Goal: Task Accomplishment & Management: Manage account settings

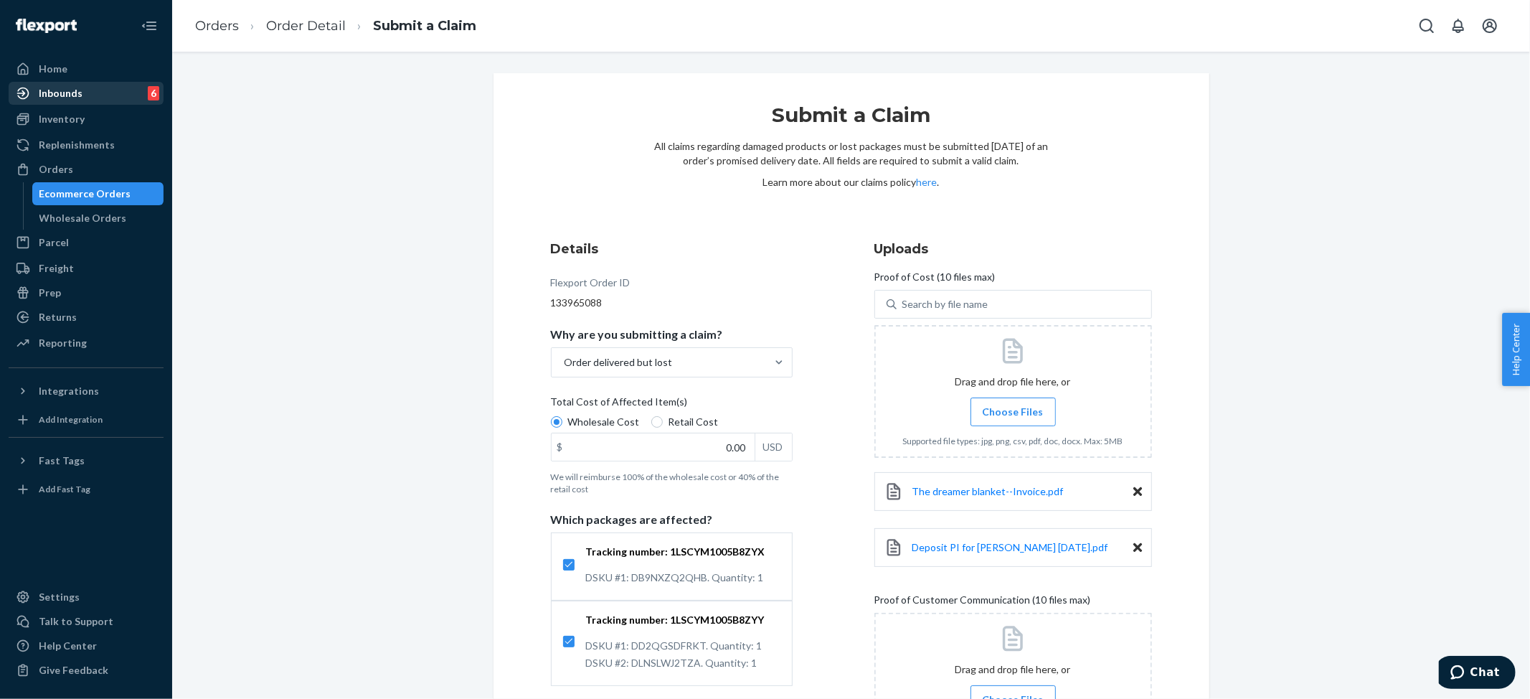
scroll to position [310, 0]
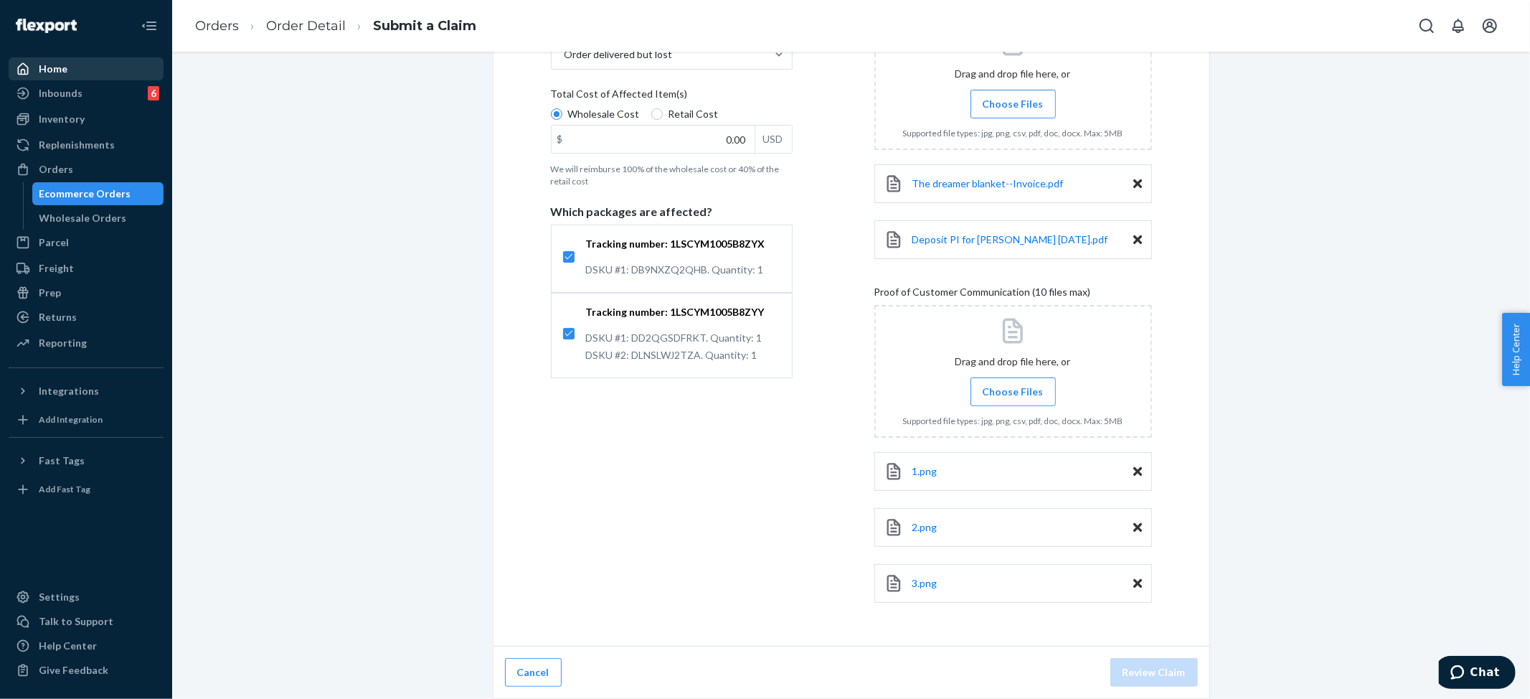
click at [58, 70] on div "Home" at bounding box center [53, 69] width 29 height 14
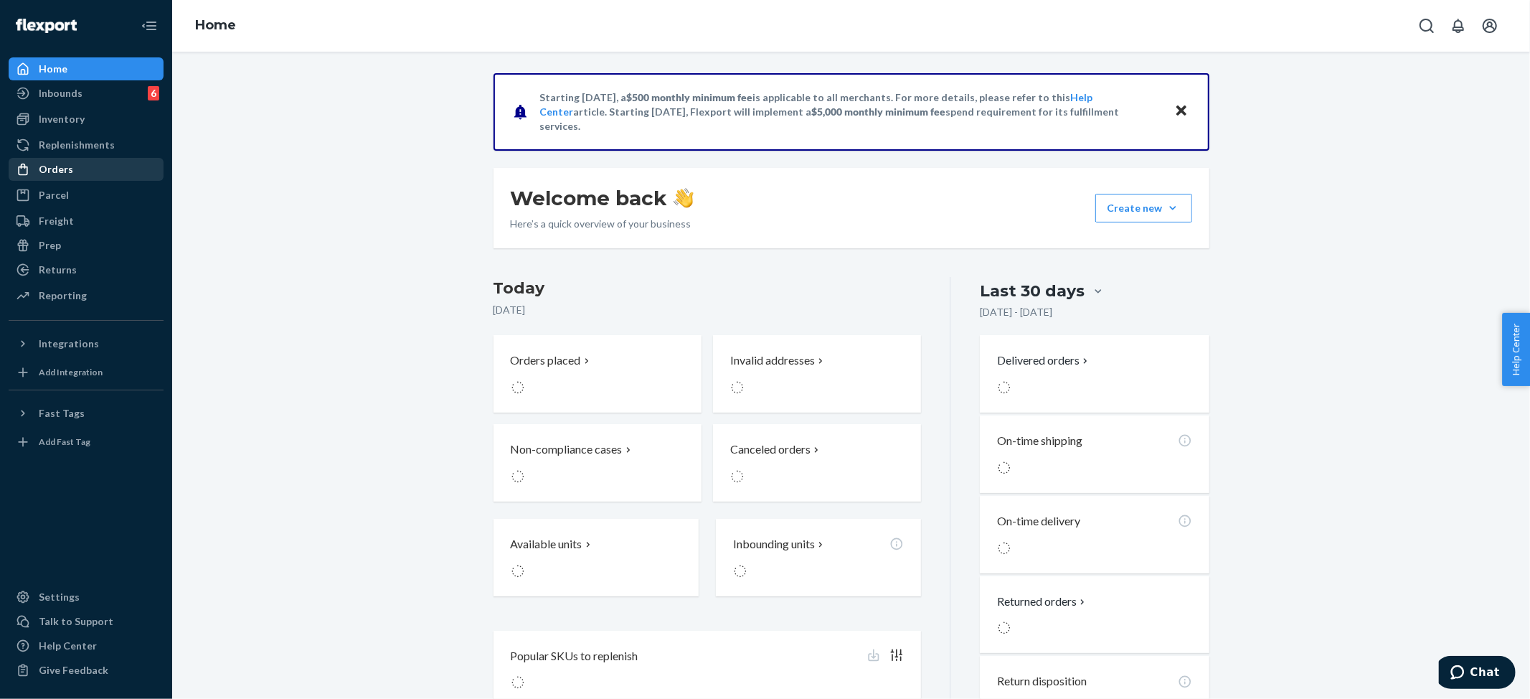
click at [52, 169] on div "Orders" at bounding box center [56, 169] width 34 height 14
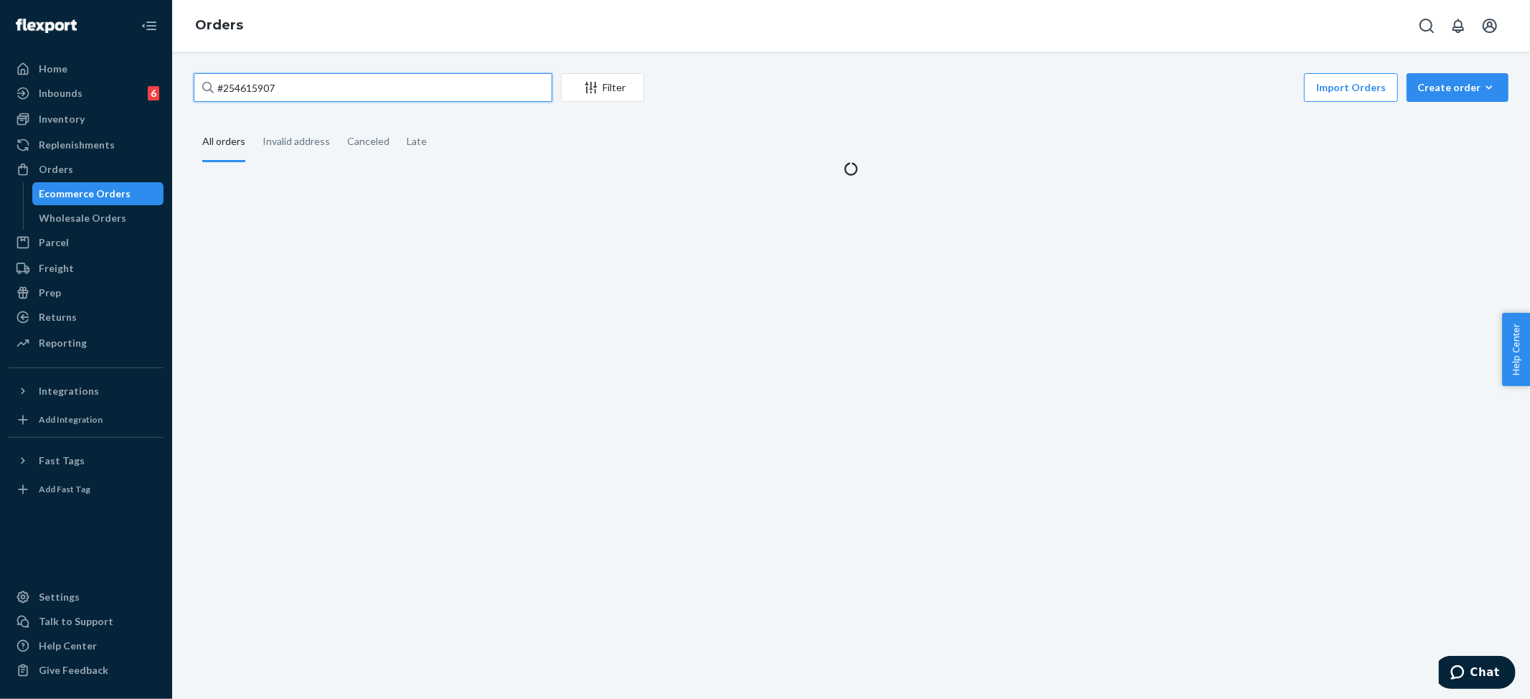
click at [270, 90] on input "#254615907" at bounding box center [373, 87] width 359 height 29
click at [271, 90] on input "#254615907" at bounding box center [373, 87] width 359 height 29
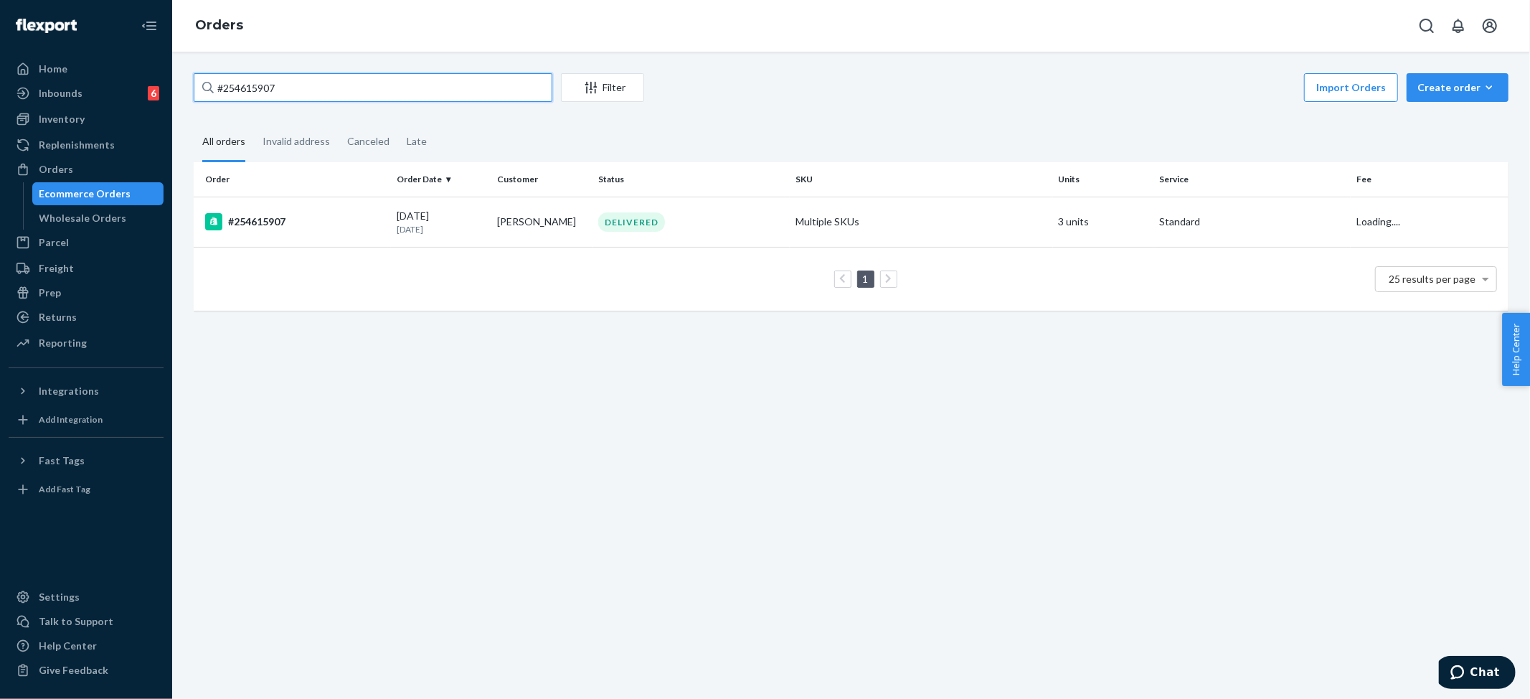
click at [271, 90] on input "#254615907" at bounding box center [373, 87] width 359 height 29
paste input "472898"
type input "#254472898"
click at [818, 213] on td "Multiple SKUs" at bounding box center [921, 222] width 263 height 50
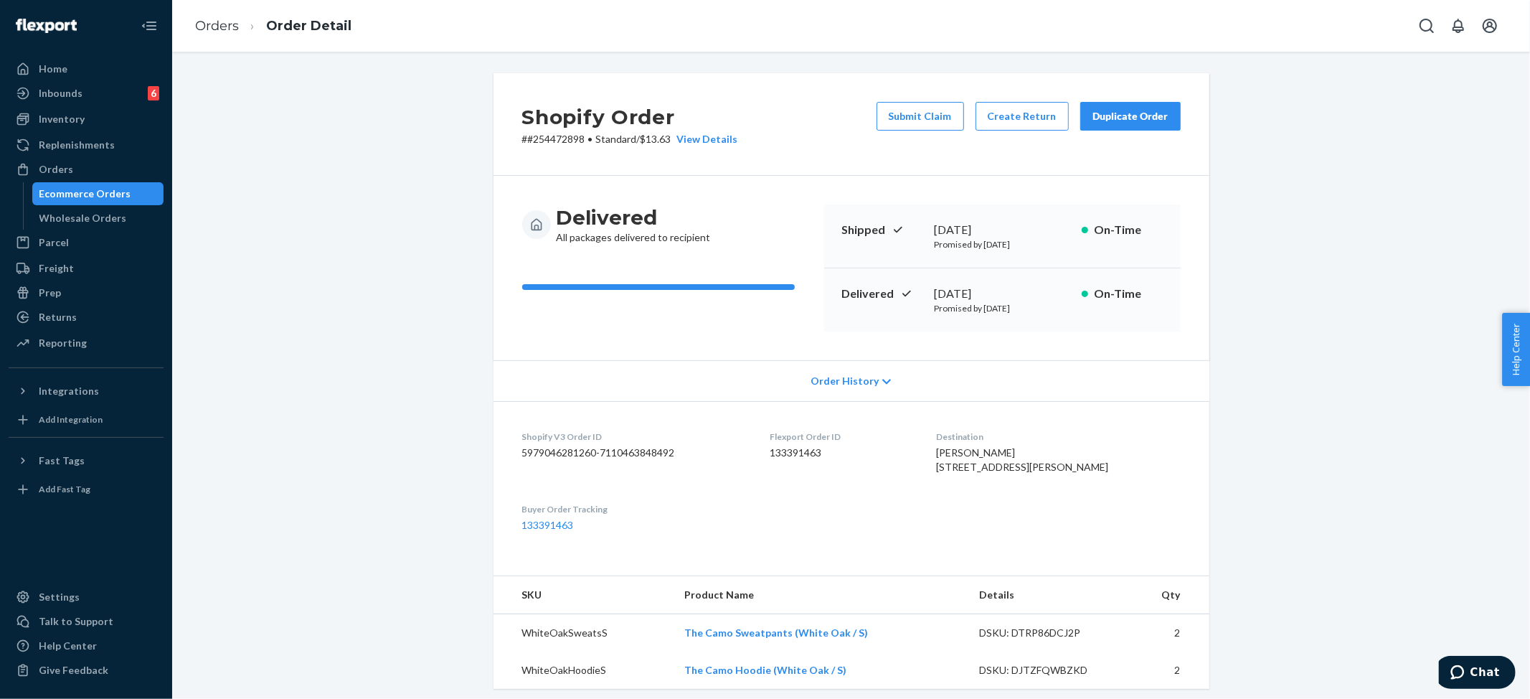
click at [1141, 106] on button "Duplicate Order" at bounding box center [1130, 116] width 100 height 29
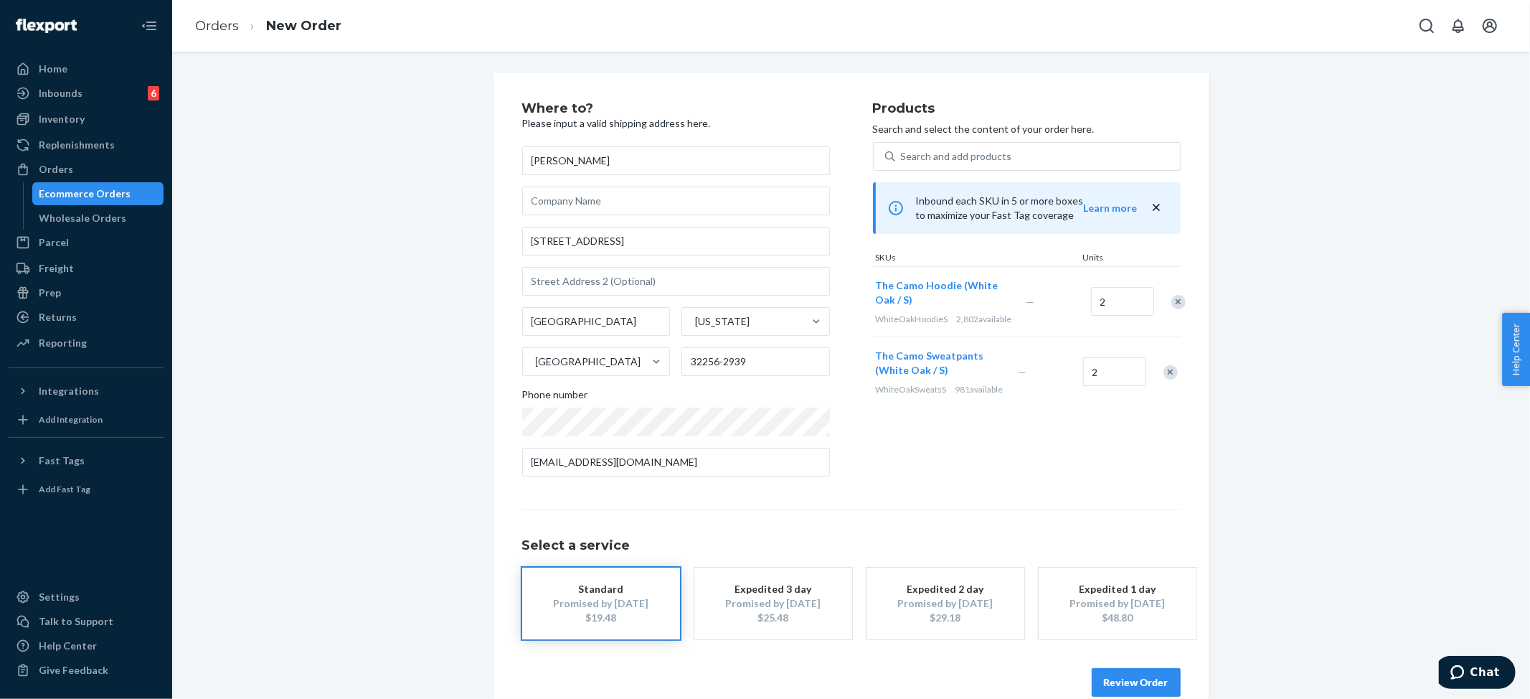
click at [1164, 379] on div "Remove Item" at bounding box center [1171, 372] width 14 height 14
drag, startPoint x: 1298, startPoint y: 189, endPoint x: 1252, endPoint y: 138, distance: 69.1
click at [1298, 189] on div "Where to? Please input a valid shipping address here. [PERSON_NAME] [STREET_ADD…" at bounding box center [851, 399] width 1336 height 652
type input "1"
click at [985, 452] on div "Products Search and select the content of your order here. Search and add produ…" at bounding box center [1027, 295] width 308 height 386
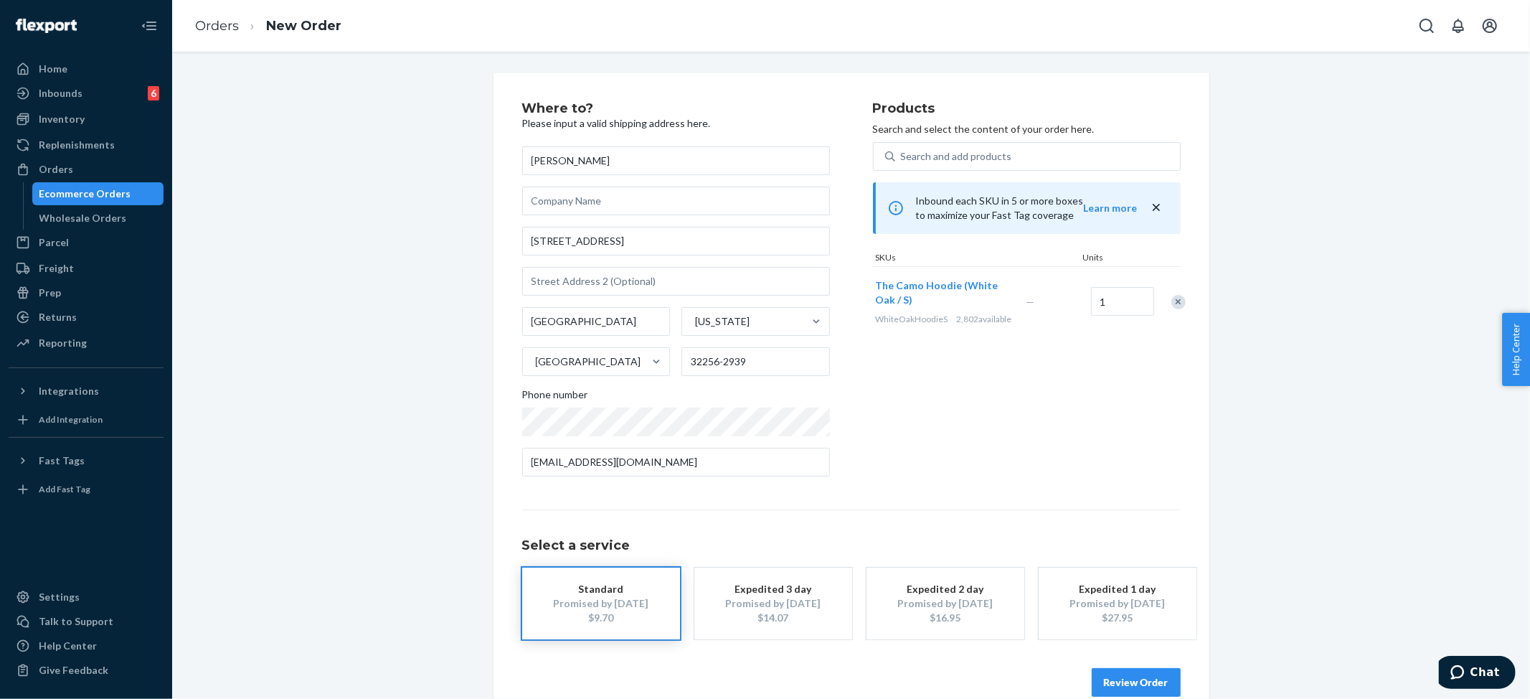
click at [1140, 686] on button "Review Order" at bounding box center [1136, 682] width 89 height 29
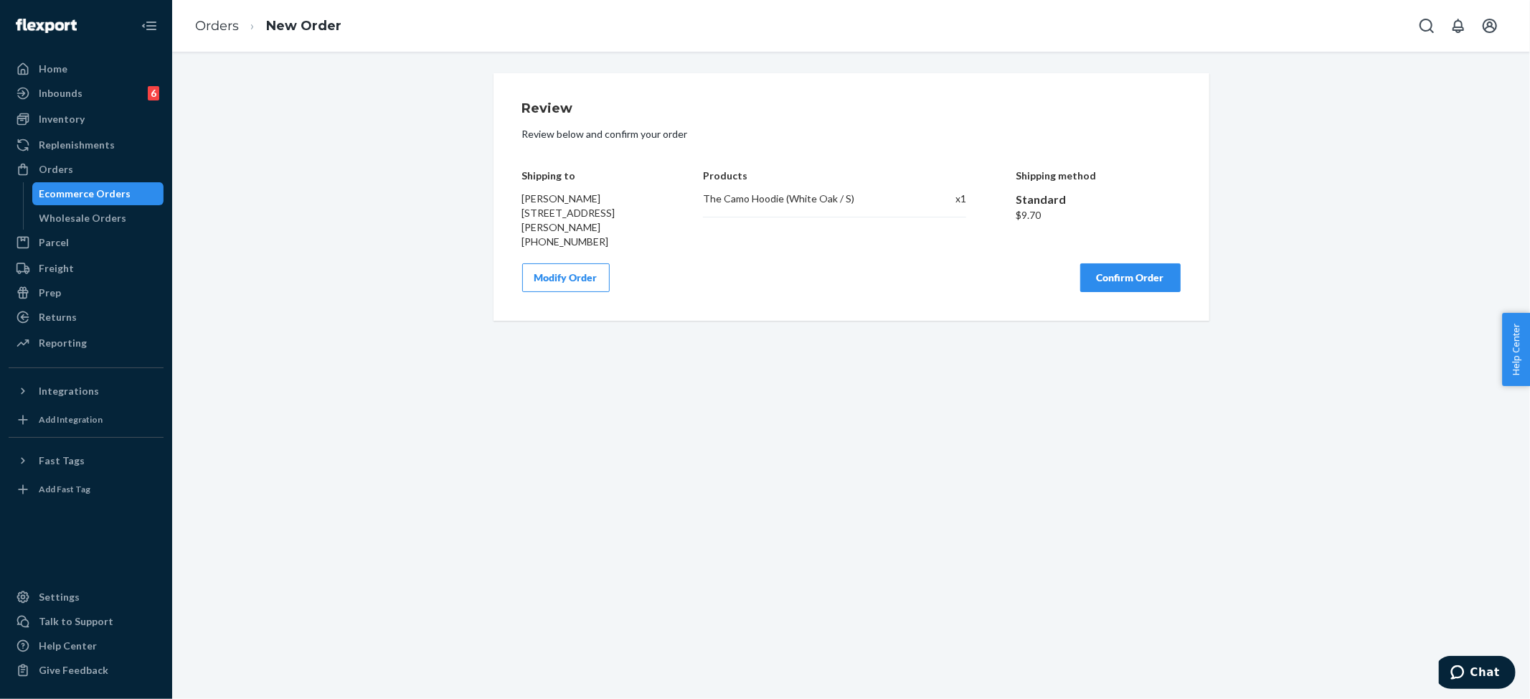
click at [801, 193] on div "The Camo Hoodie (White Oak / S)" at bounding box center [806, 199] width 207 height 14
copy div "The Camo Hoodie (White Oak / S)"
click at [760, 197] on div "The Camo Hoodie (White Oak / S)" at bounding box center [806, 199] width 207 height 14
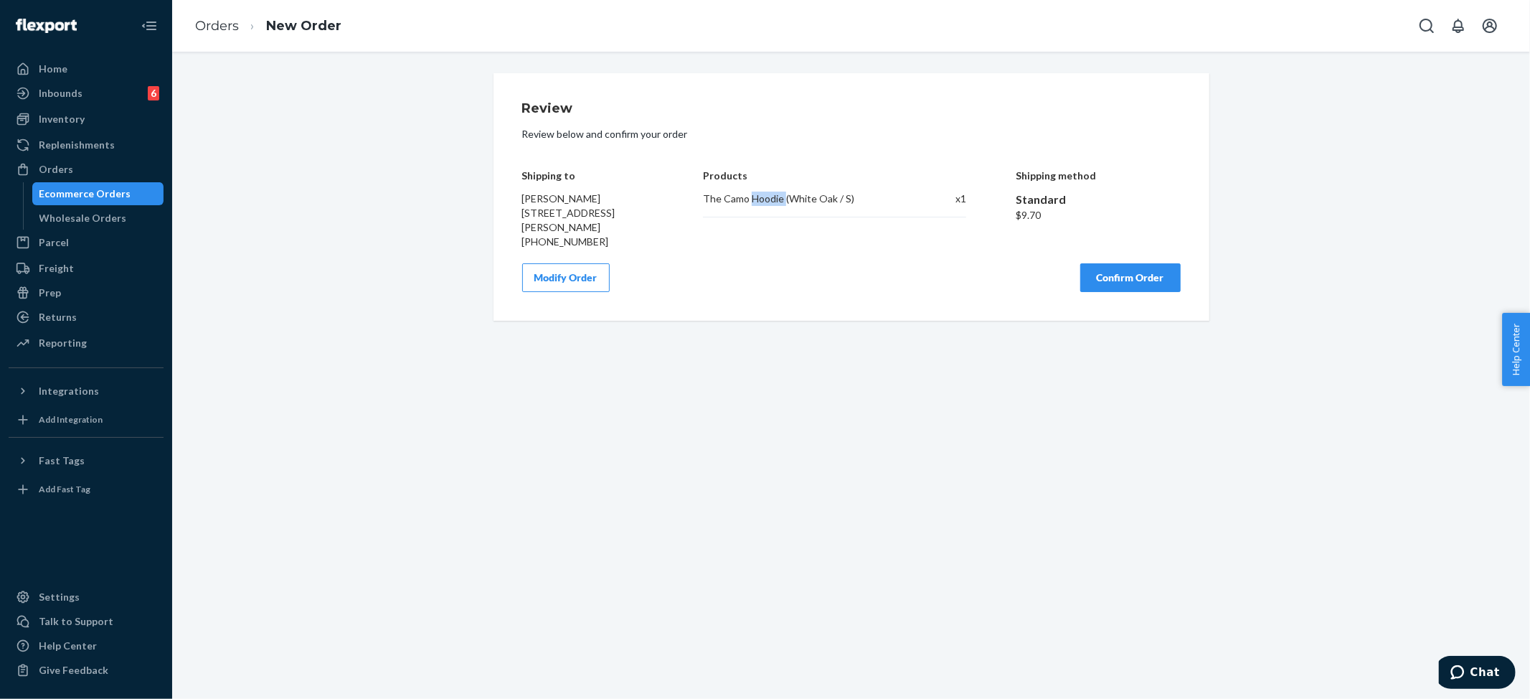
click at [760, 197] on div "The Camo Hoodie (White Oak / S)" at bounding box center [806, 199] width 207 height 14
click at [1134, 283] on button "Confirm Order" at bounding box center [1130, 277] width 100 height 29
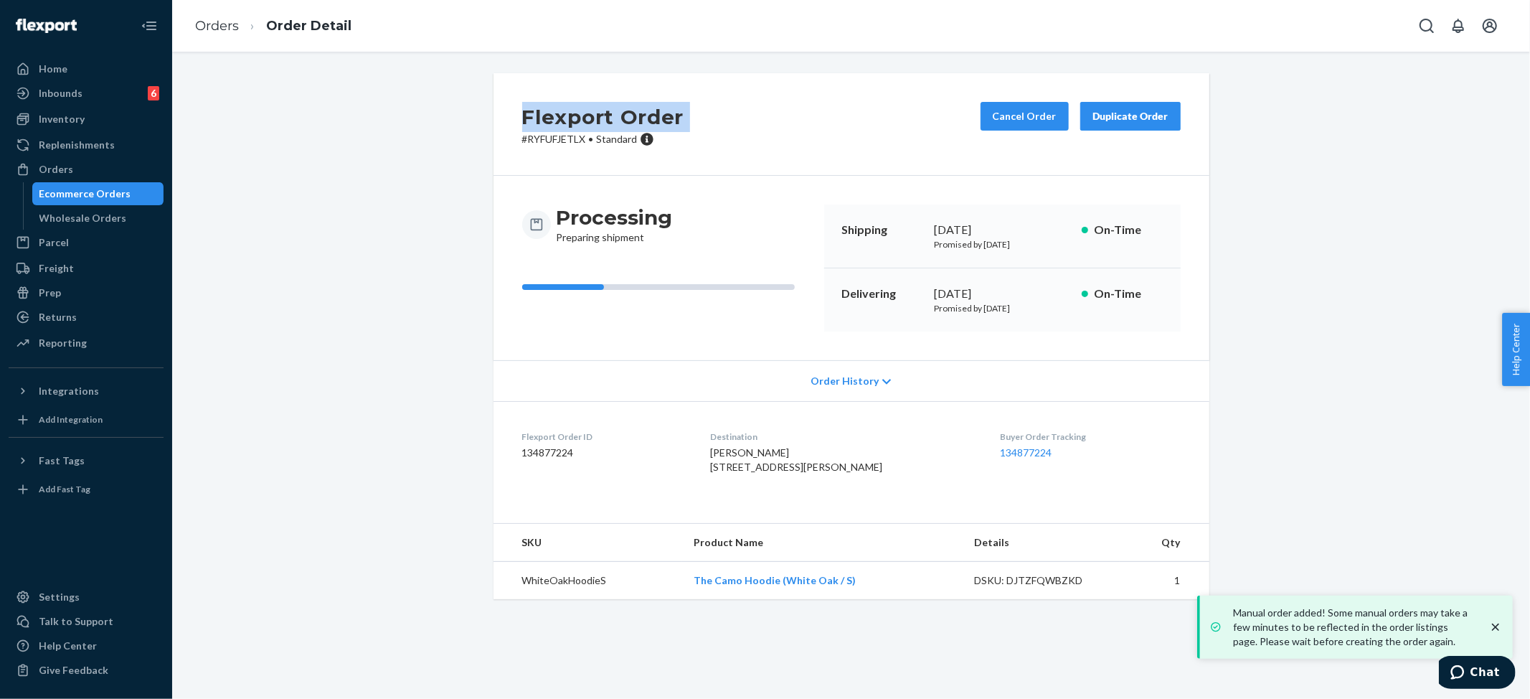
click at [1300, 29] on div "Orders Order Detail" at bounding box center [851, 26] width 1358 height 52
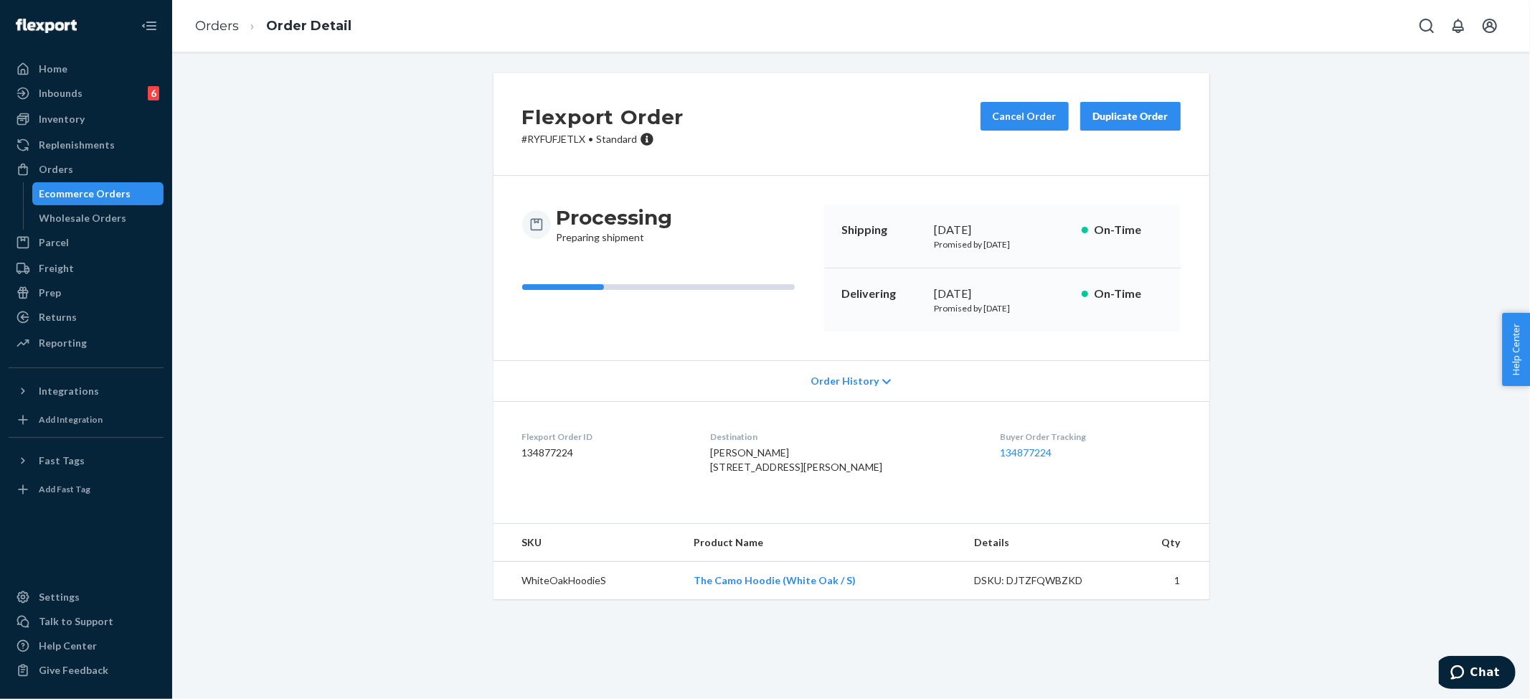
click at [373, 187] on div "Flexport Order # RYFUFJETLX • Standard Cancel Order Duplicate Order Processing …" at bounding box center [851, 344] width 1336 height 543
click at [225, 23] on link "Orders" at bounding box center [217, 26] width 44 height 16
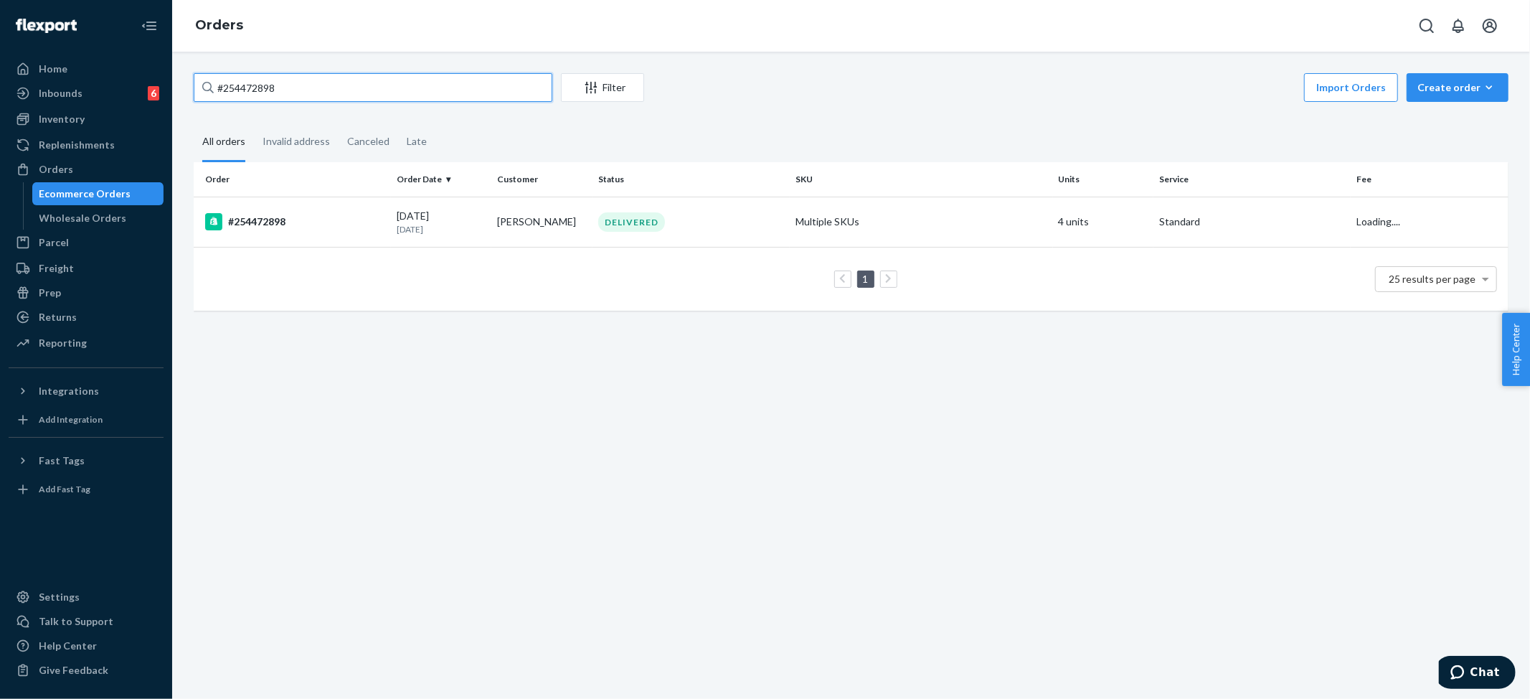
click at [313, 93] on input "#254472898" at bounding box center [373, 87] width 359 height 29
paste input "[PERSON_NAME]"
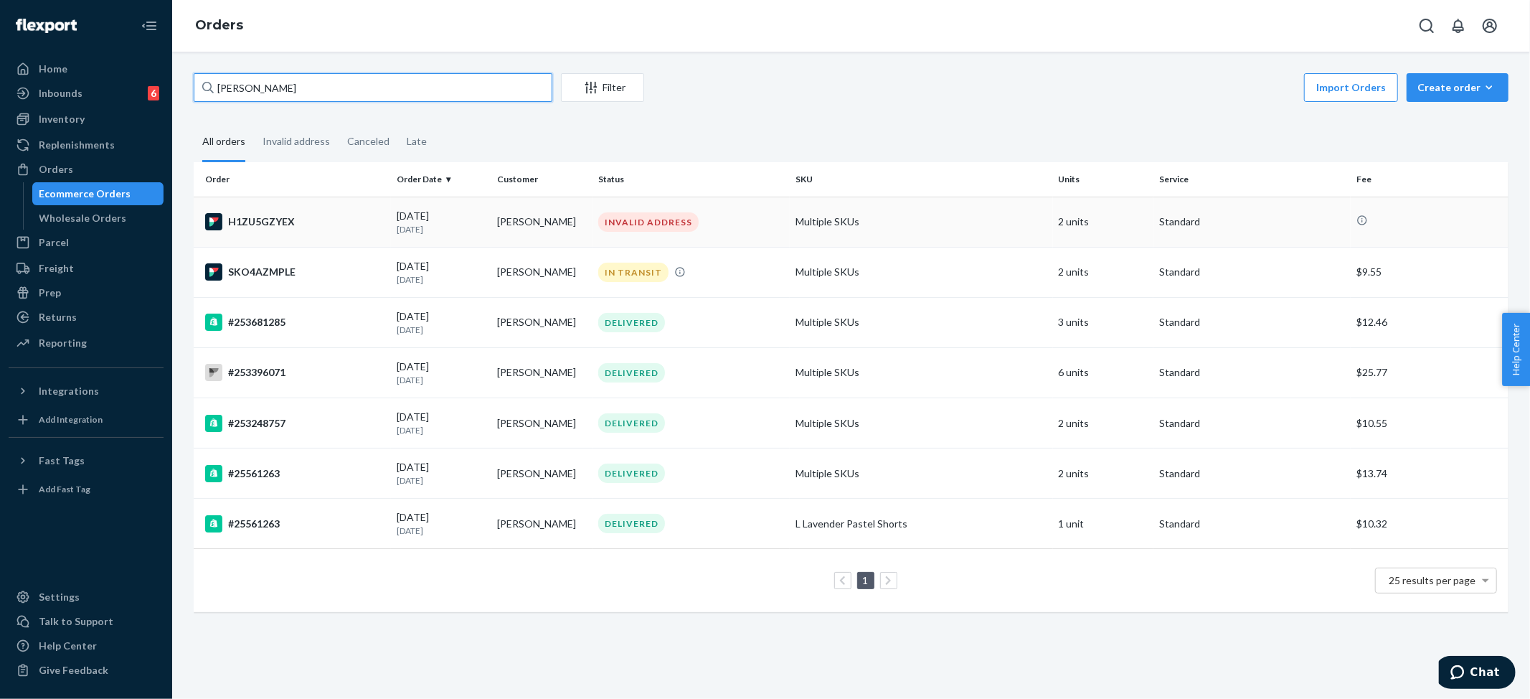
type input "[PERSON_NAME]"
click at [679, 209] on td "INVALID ADDRESS" at bounding box center [691, 222] width 197 height 50
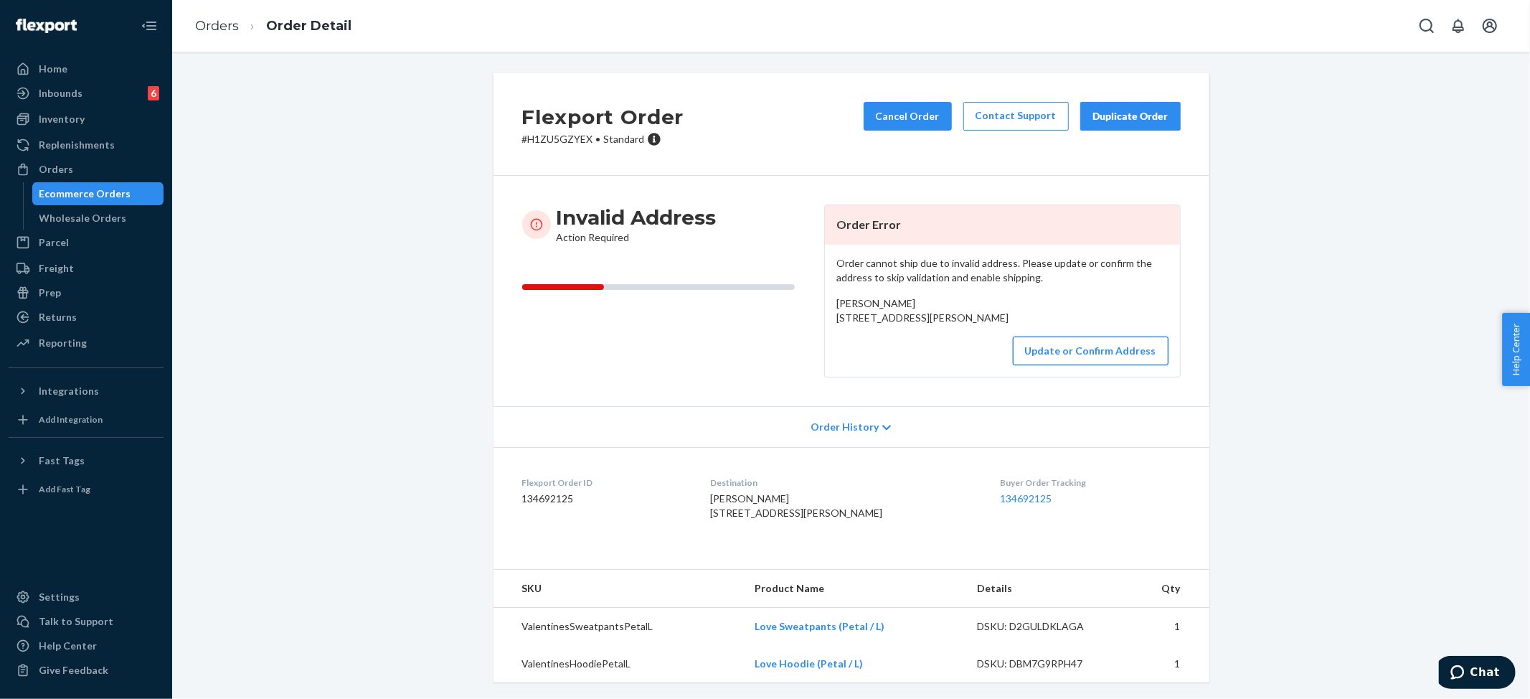
click at [1087, 365] on button "Update or Confirm Address" at bounding box center [1091, 350] width 156 height 29
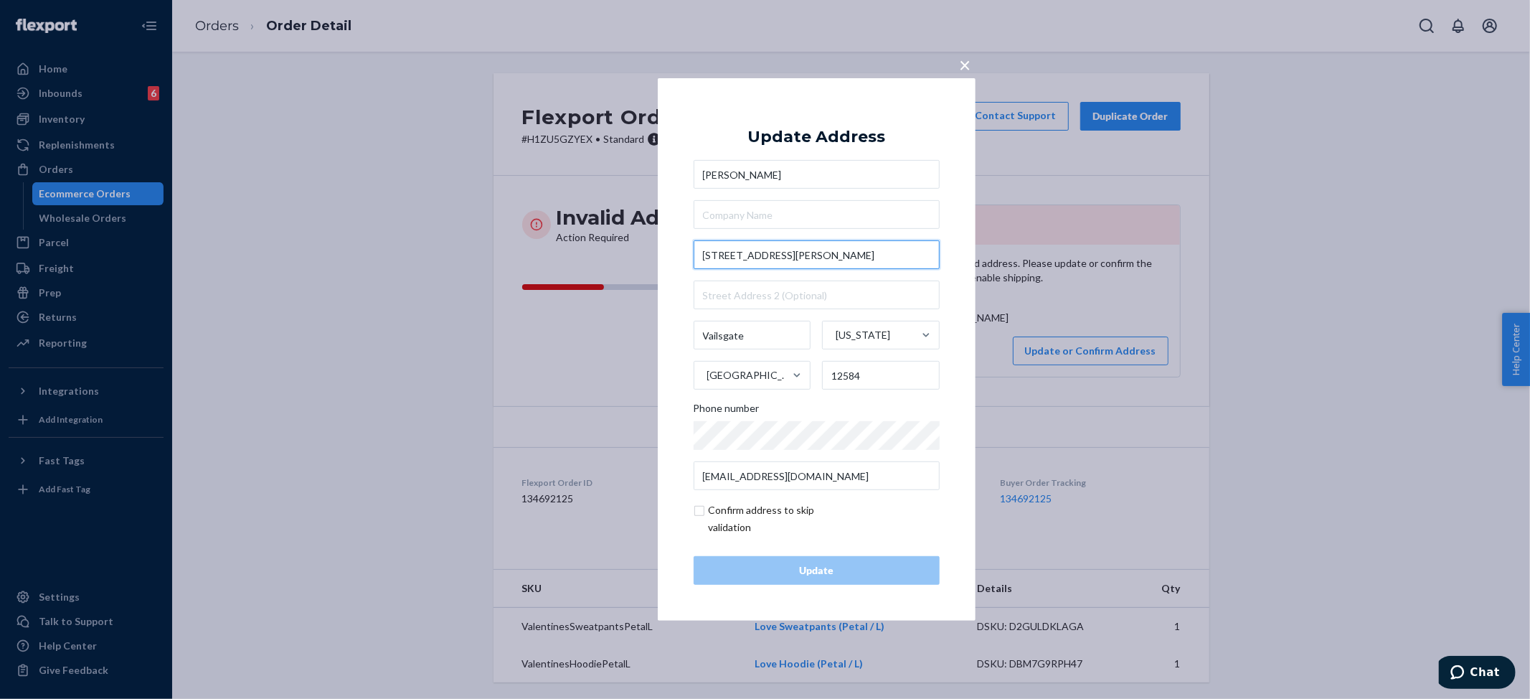
drag, startPoint x: 818, startPoint y: 248, endPoint x: 676, endPoint y: 247, distance: 142.0
click at [676, 247] on div "× Update Address [PERSON_NAME] [STREET_ADDRESS][PERSON_NAME][US_STATE] Phone nu…" at bounding box center [817, 349] width 318 height 542
paste input "6"
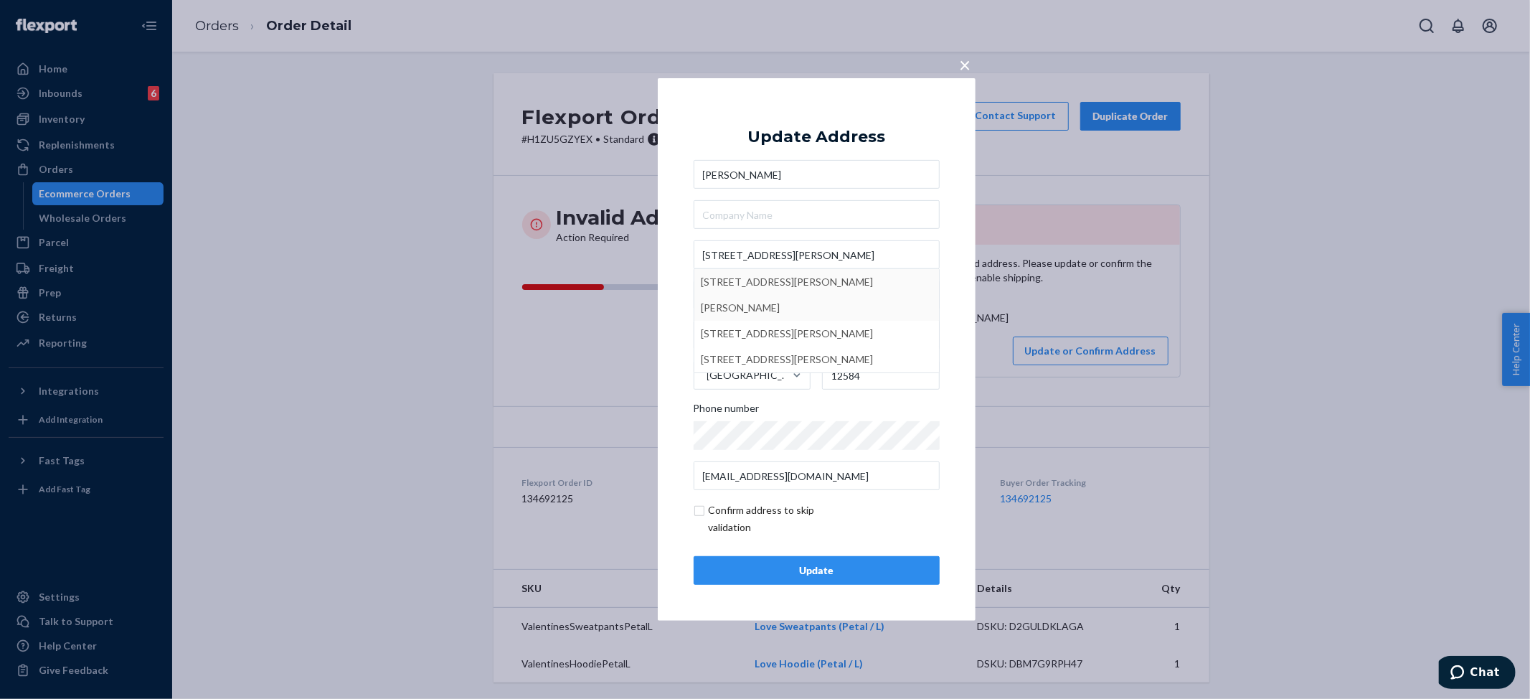
type input "[STREET_ADDRESS][PERSON_NAME]"
type input "Vails Gate"
click at [844, 570] on div "Update" at bounding box center [817, 570] width 222 height 14
